Goal: Information Seeking & Learning: Learn about a topic

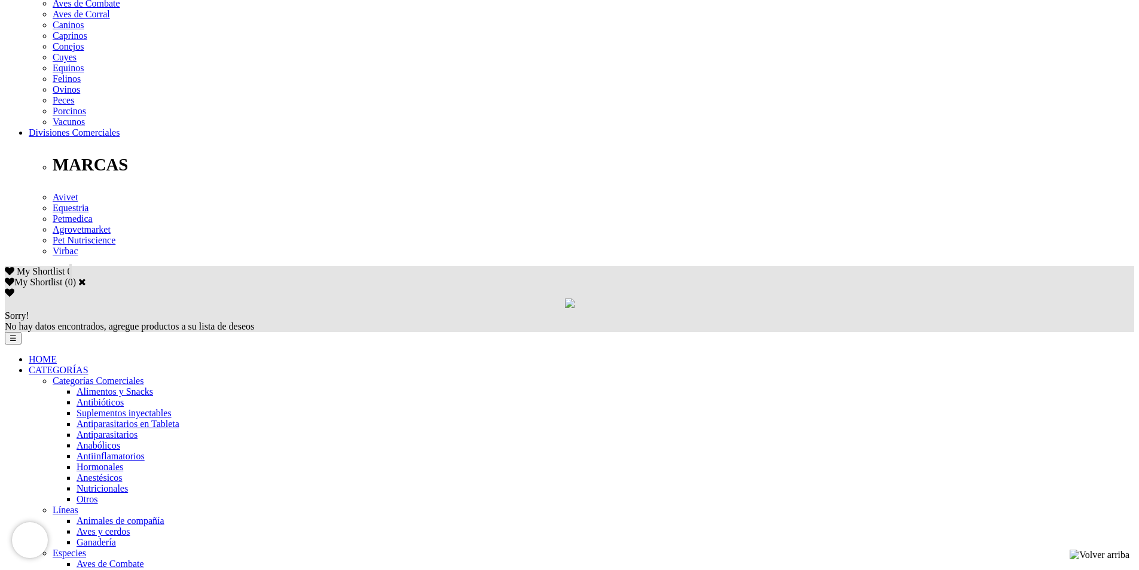
scroll to position [538, 0]
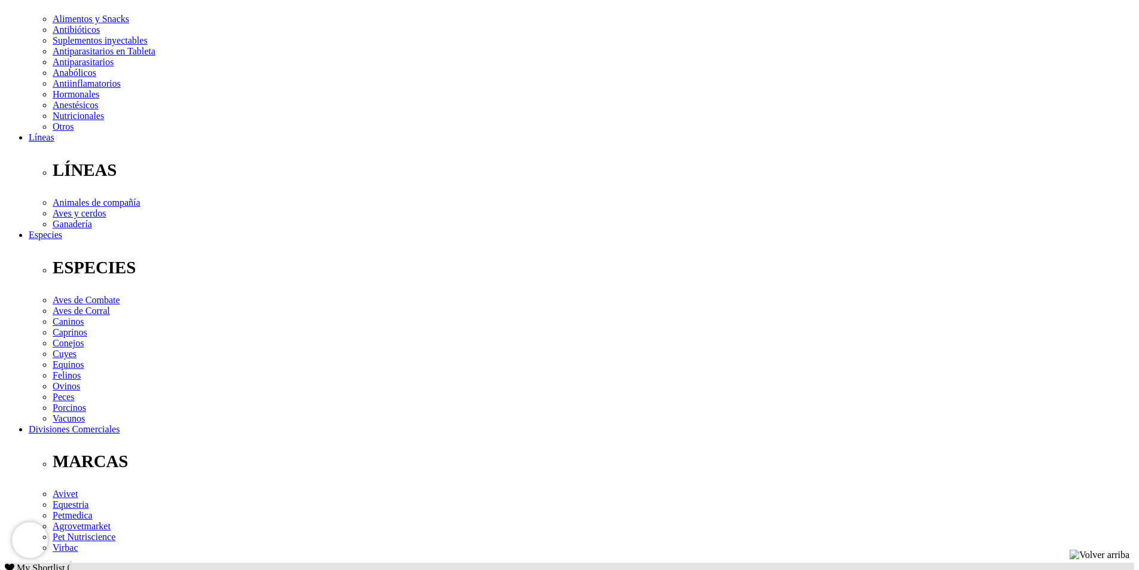
scroll to position [239, 0]
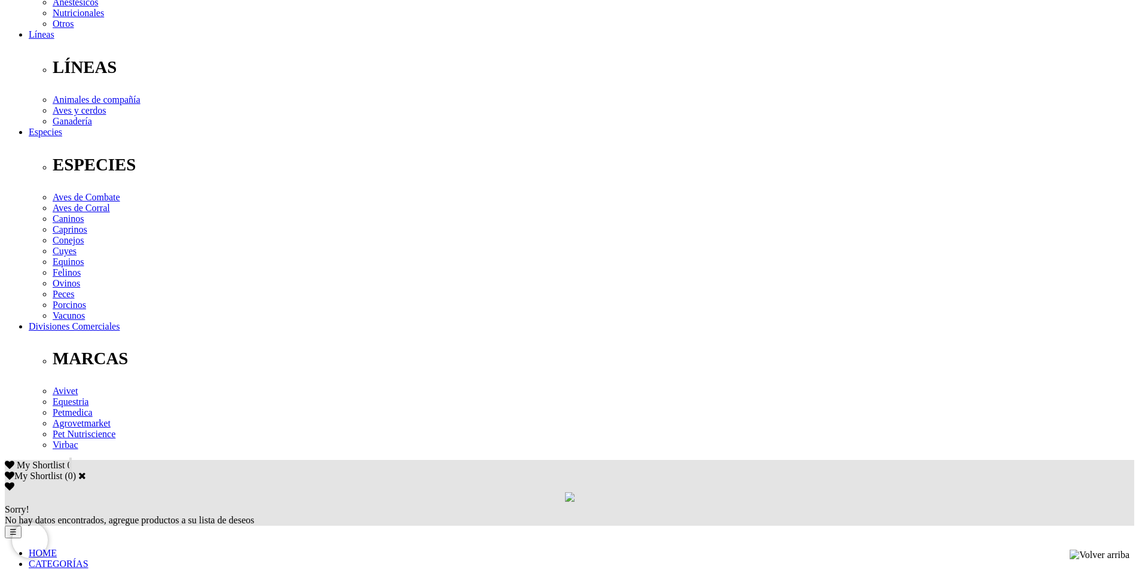
scroll to position [359, 0]
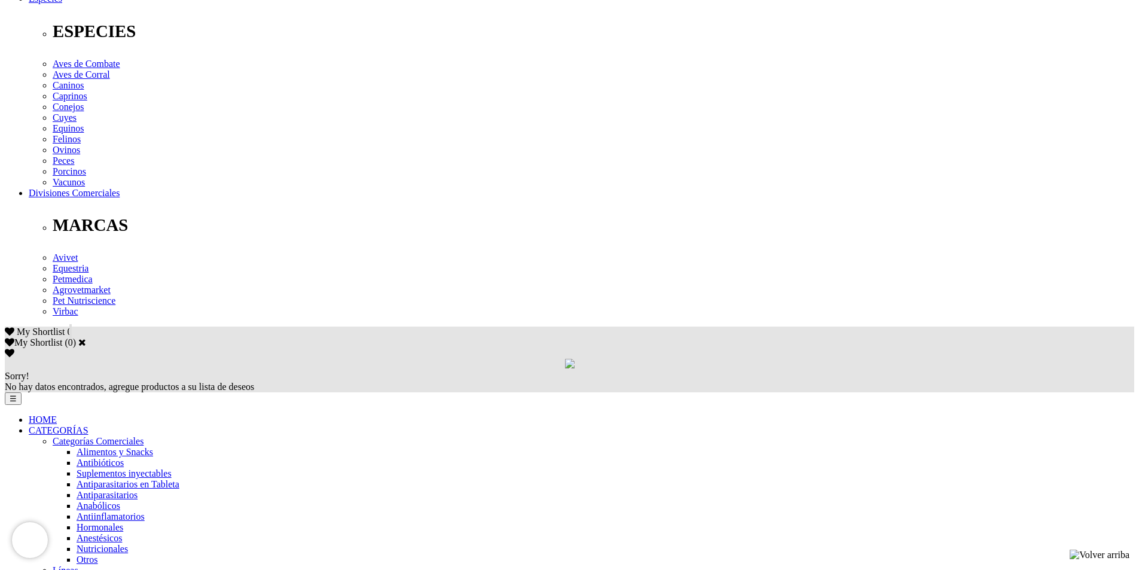
scroll to position [658, 0]
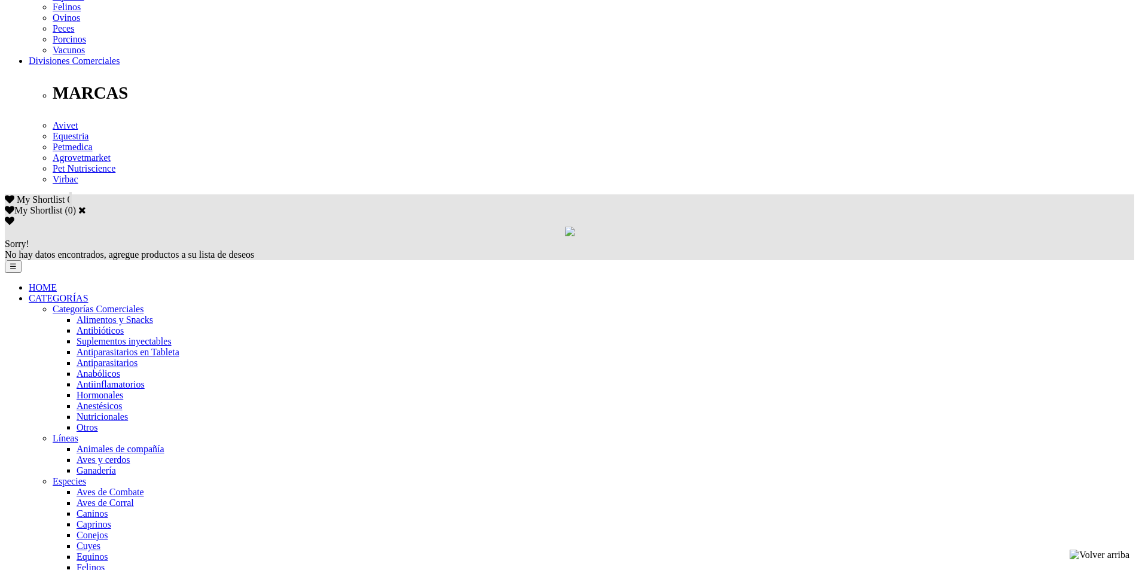
scroll to position [670, 0]
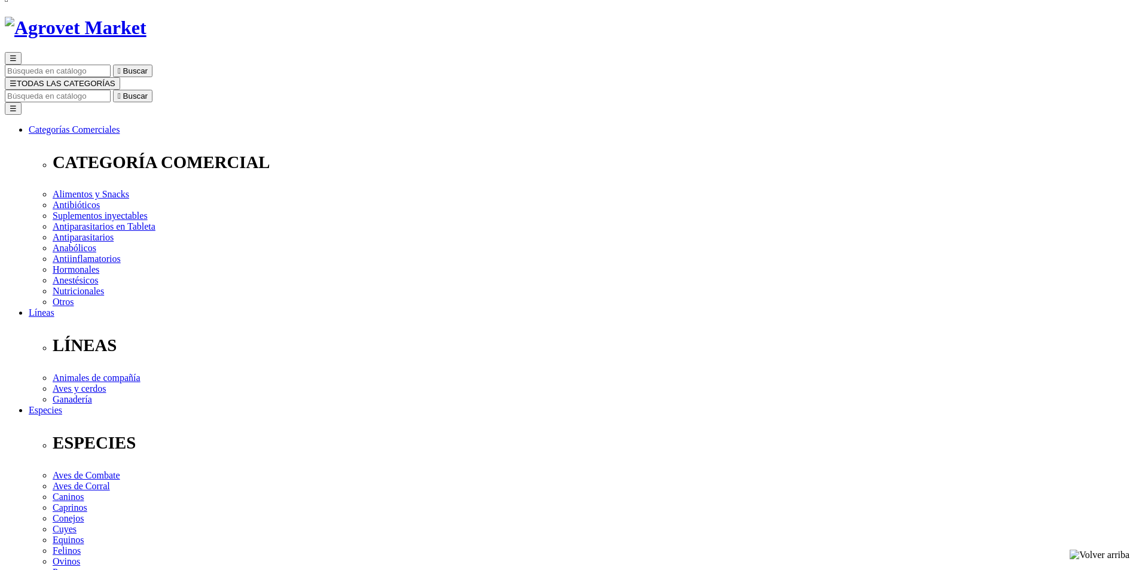
scroll to position [60, 0]
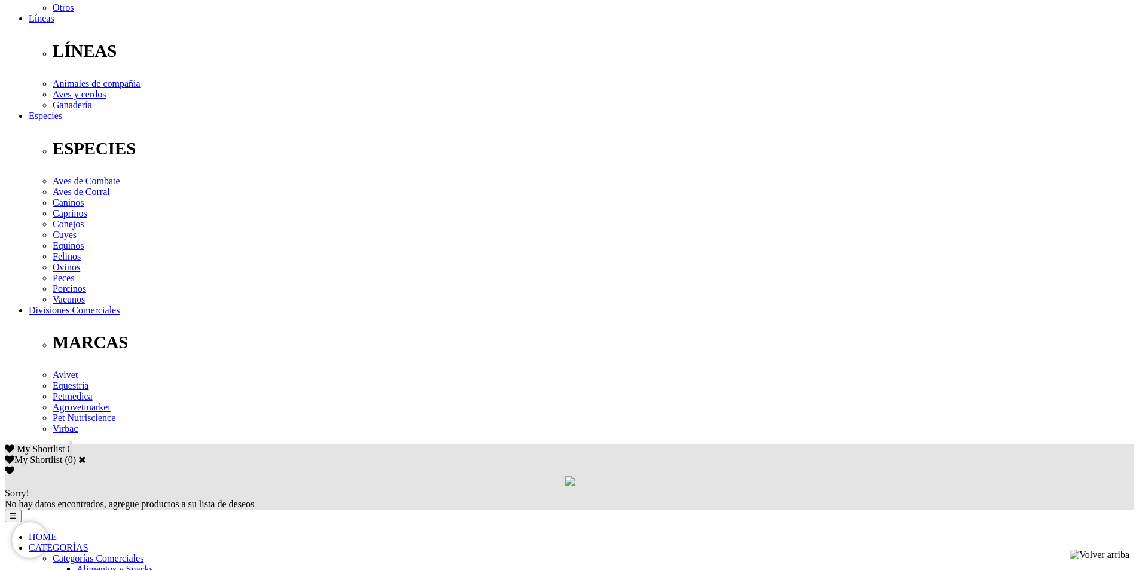
scroll to position [359, 0]
